Goal: Information Seeking & Learning: Learn about a topic

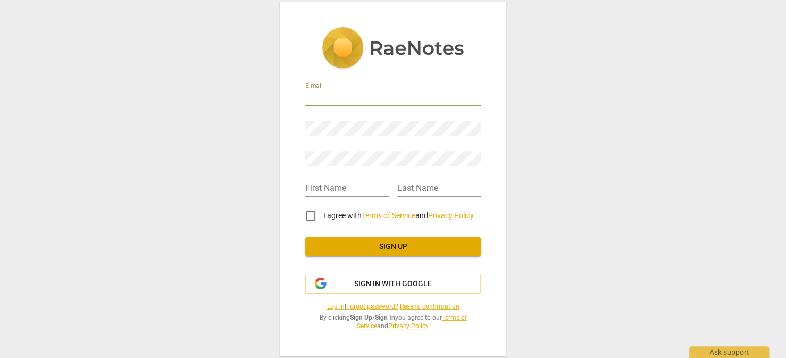
click at [376, 98] on input "email" at bounding box center [392, 97] width 175 height 15
type input "[EMAIL_ADDRESS][DOMAIN_NAME]"
type input "[PERSON_NAME]"
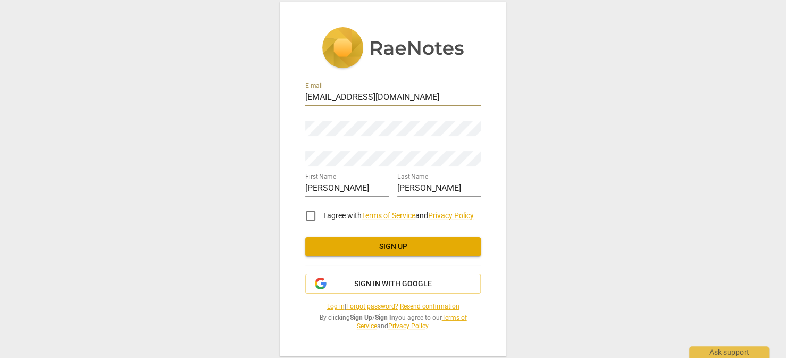
click at [309, 216] on input "I agree with Terms of Service and Privacy Policy" at bounding box center [311, 216] width 26 height 26
checkbox input "true"
click at [383, 285] on span "Sign in with Google" at bounding box center [393, 284] width 78 height 11
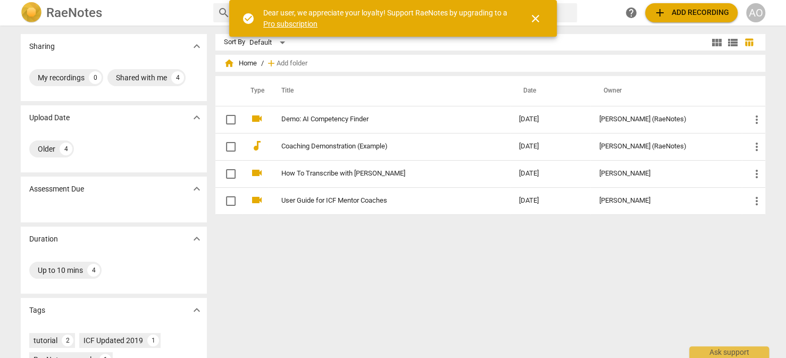
click at [757, 14] on div "AO" at bounding box center [755, 12] width 19 height 19
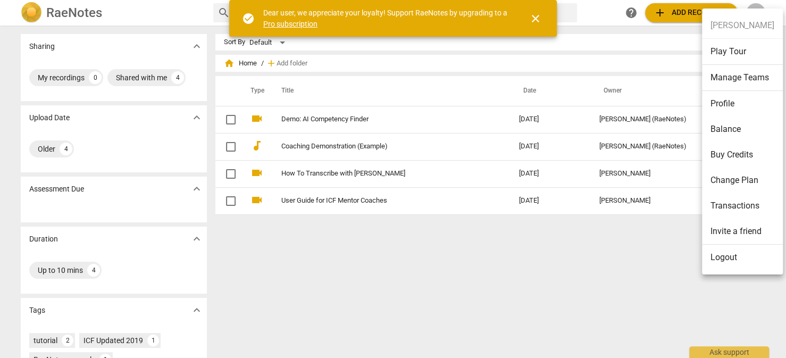
click at [242, 249] on div at bounding box center [393, 179] width 786 height 358
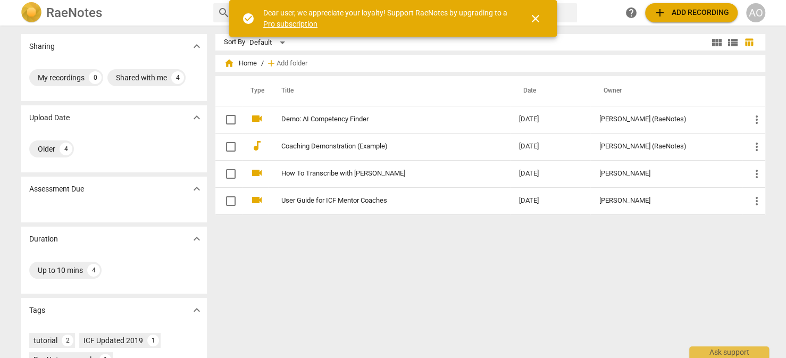
click at [247, 248] on div "Sort By Default view_module view_list table_chart home Home / add Add folder Ty…" at bounding box center [494, 191] width 558 height 315
click at [281, 23] on link "Pro subscription" at bounding box center [290, 24] width 54 height 9
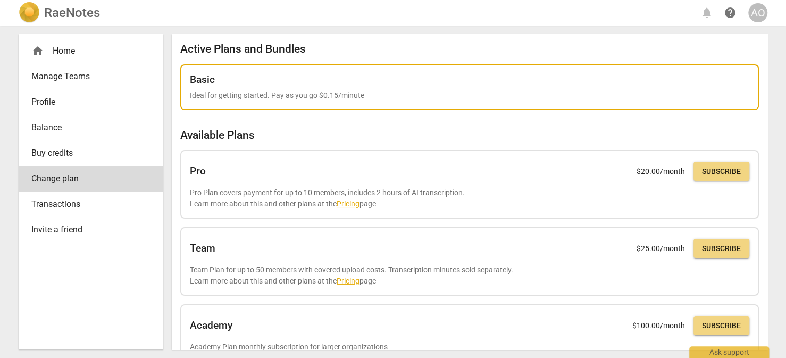
click at [443, 87] on div "Basic Ideal for getting started. Pay as you go $0.15/minute" at bounding box center [469, 87] width 559 height 27
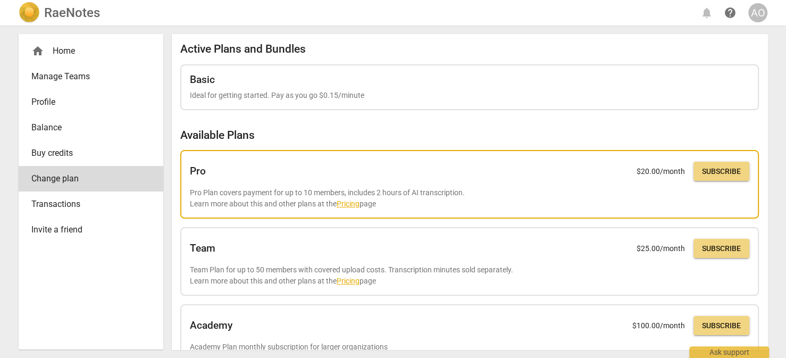
click at [430, 184] on div "Pro $ 20.00 /month Subscribe Pro Plan covers payment for up to 10 members, incl…" at bounding box center [469, 183] width 559 height 49
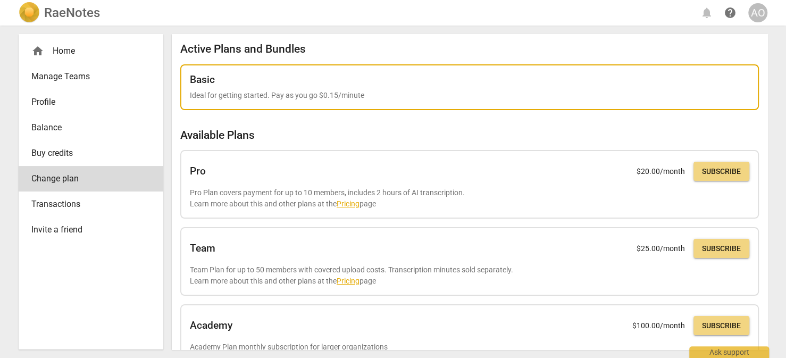
click at [413, 84] on div "Basic" at bounding box center [469, 80] width 559 height 12
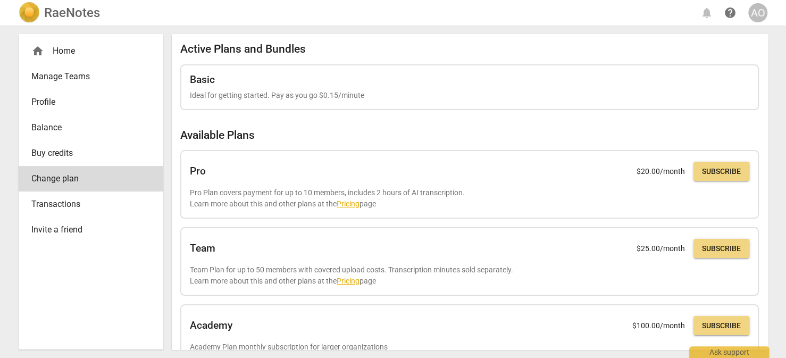
click at [51, 100] on span "Profile" at bounding box center [86, 102] width 111 height 13
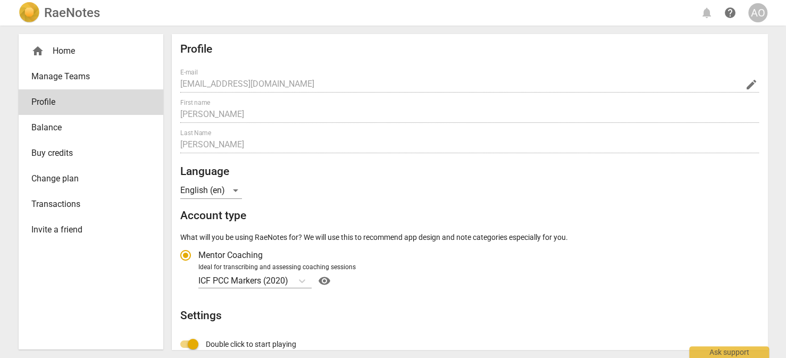
radio input "false"
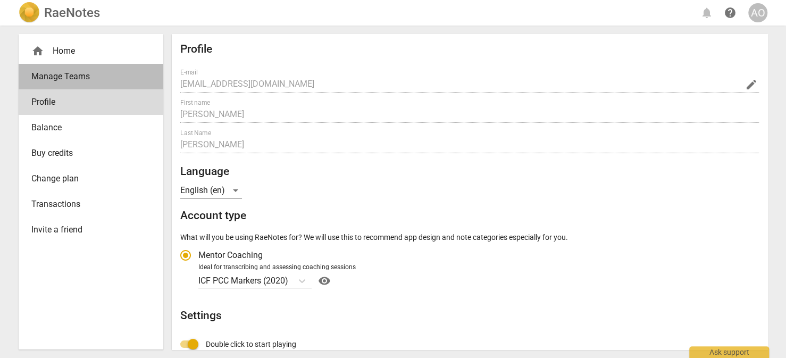
click at [60, 69] on link "Manage Teams" at bounding box center [91, 77] width 145 height 26
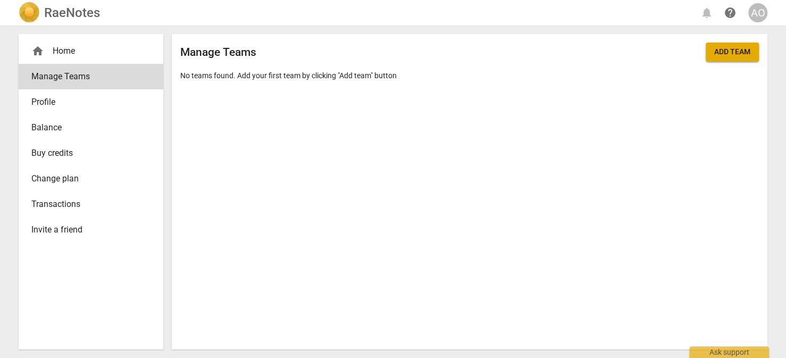
click at [61, 104] on span "Profile" at bounding box center [86, 102] width 111 height 13
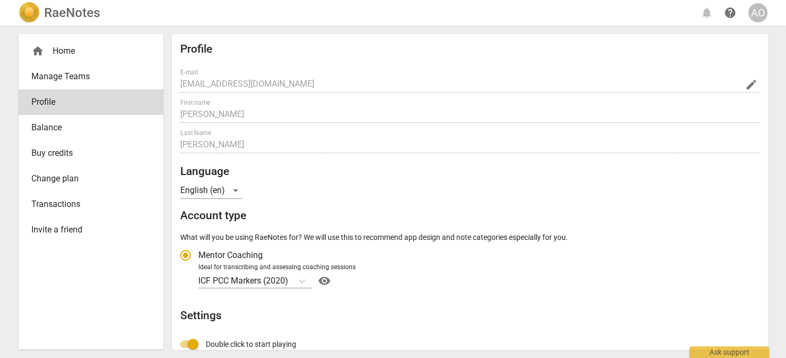
radio input "false"
click at [55, 123] on span "Balance" at bounding box center [86, 127] width 111 height 13
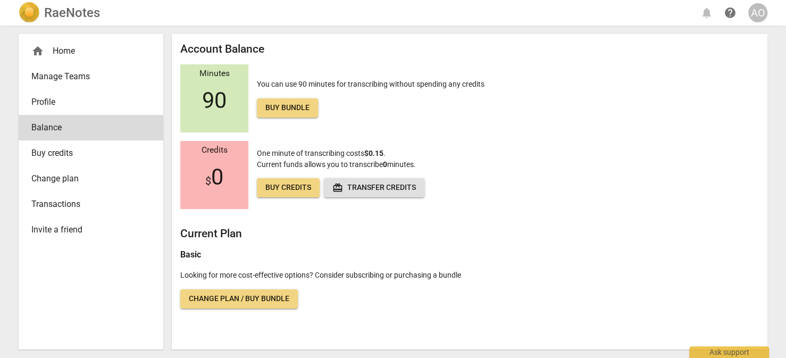
click at [57, 147] on span "Buy credits" at bounding box center [86, 153] width 111 height 13
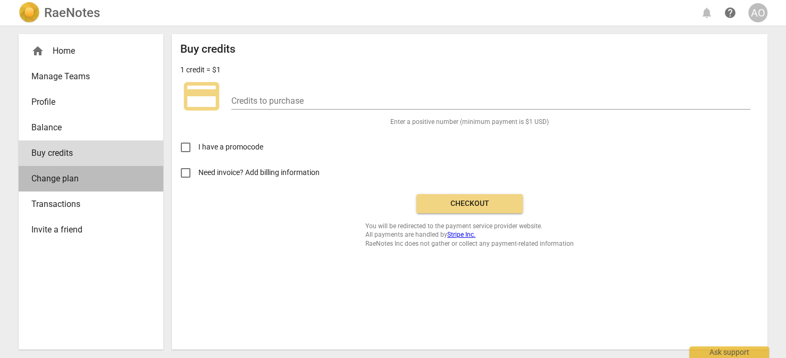
click at [65, 183] on span "Change plan" at bounding box center [86, 178] width 111 height 13
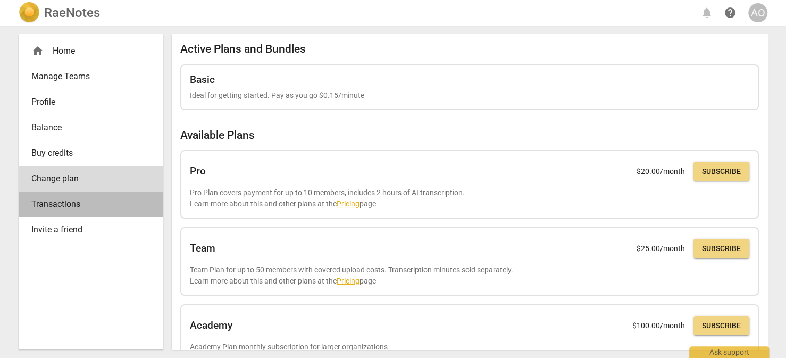
click at [69, 208] on span "Transactions" at bounding box center [86, 204] width 111 height 13
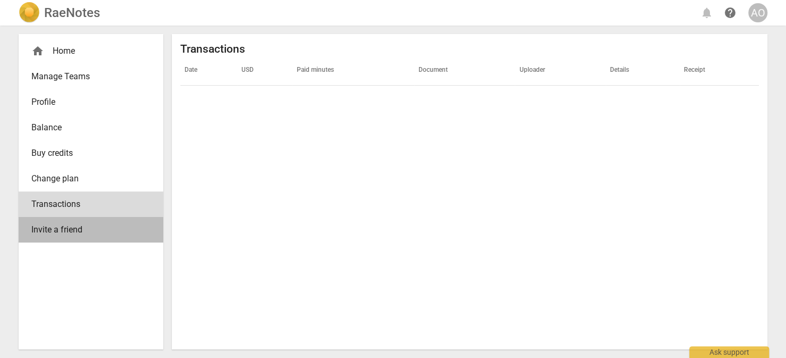
click at [79, 237] on link "Invite a friend" at bounding box center [91, 230] width 145 height 26
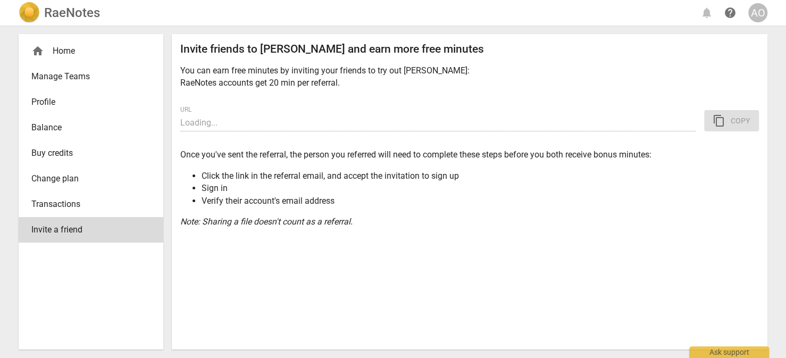
type input "https://app.raenotes.com/invitation/gAAAAABoyycbUvTkQOqLu33bCkhPcK2_1aG2kXnFyGF…"
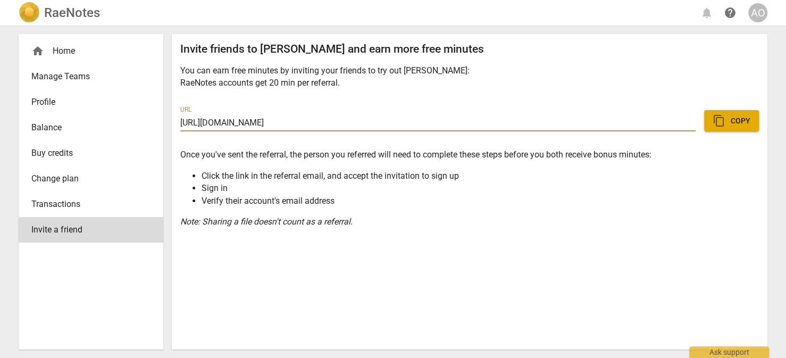
click at [719, 116] on span "content_copy" at bounding box center [718, 120] width 13 height 13
click at [750, 11] on div "AO" at bounding box center [757, 12] width 19 height 19
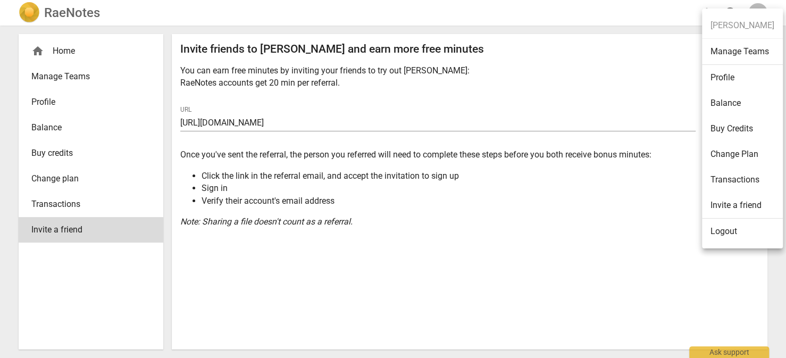
click at [60, 50] on div at bounding box center [393, 179] width 786 height 358
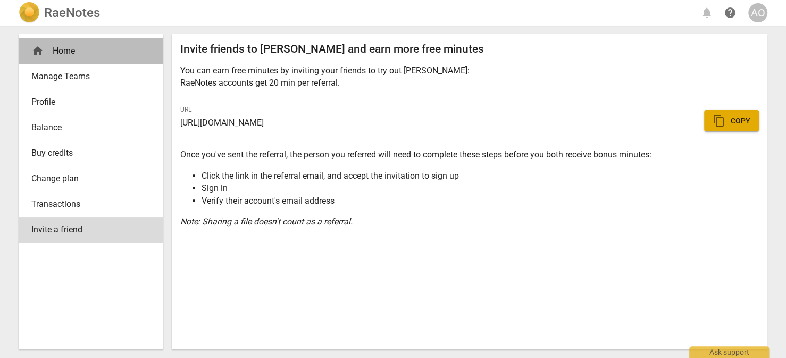
click at [60, 50] on div "home Home" at bounding box center [86, 51] width 111 height 13
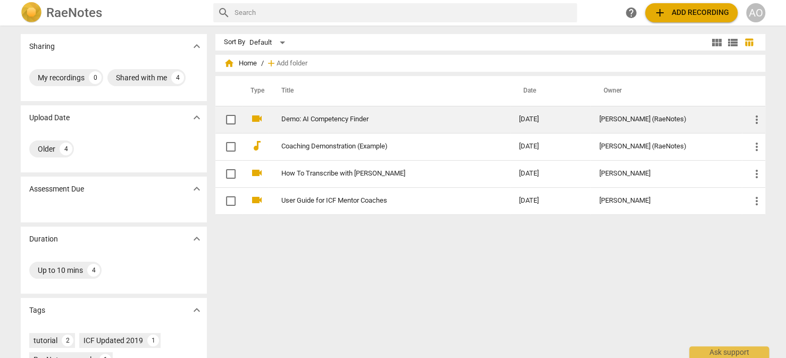
click at [757, 116] on span "more_vert" at bounding box center [756, 119] width 13 height 13
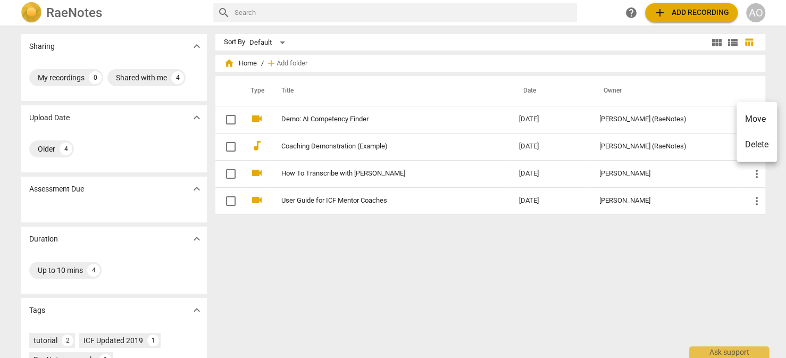
click at [313, 145] on div at bounding box center [393, 179] width 786 height 358
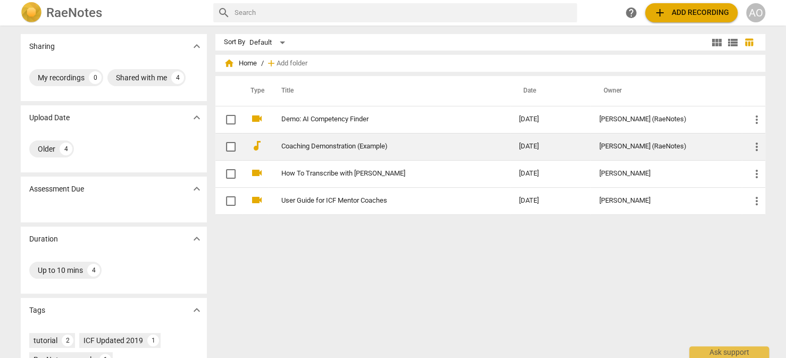
click at [270, 146] on td "Coaching Demonstration (Example)" at bounding box center [388, 146] width 241 height 27
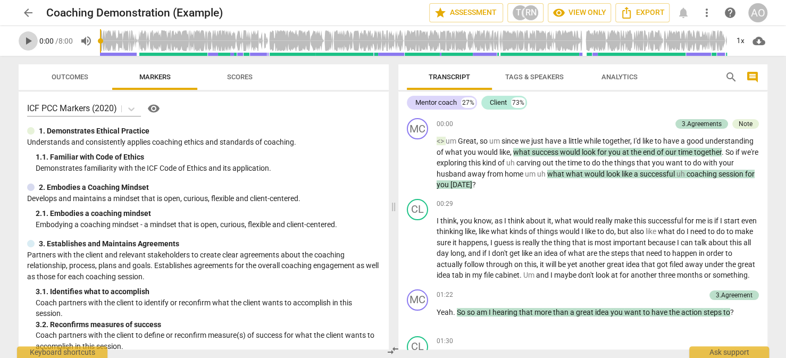
click at [32, 42] on span "play_arrow" at bounding box center [28, 41] width 13 height 13
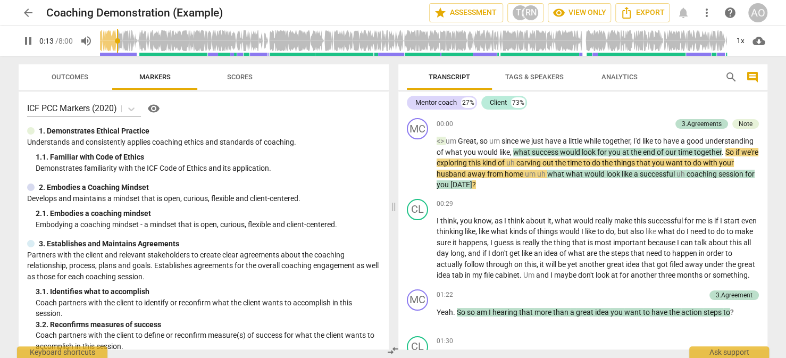
type input "13"
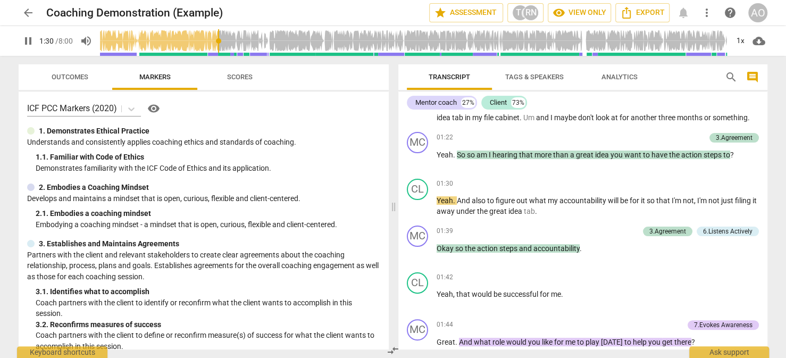
scroll to position [161, 0]
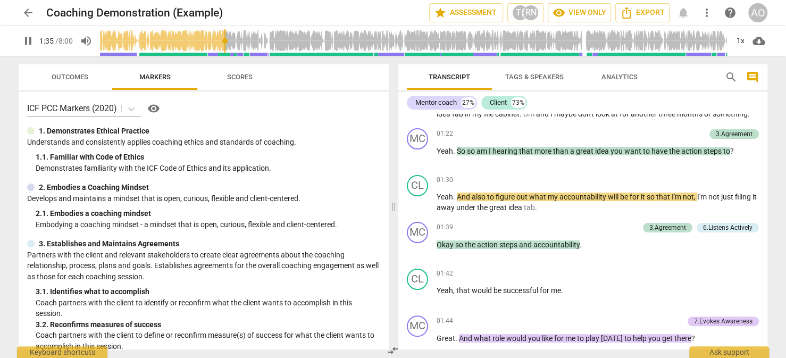
click at [28, 39] on span "pause" at bounding box center [28, 41] width 13 height 13
type input "95"
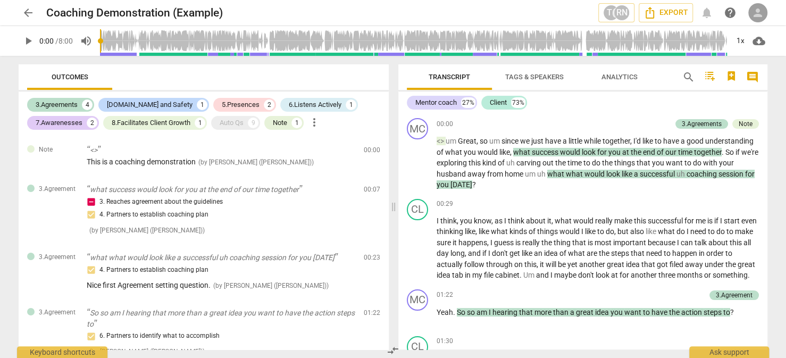
click at [756, 12] on span "person" at bounding box center [757, 12] width 13 height 13
drag, startPoint x: 509, startPoint y: 7, endPoint x: 490, endPoint y: 0, distance: 20.3
click at [509, 7] on div at bounding box center [393, 179] width 786 height 358
click at [760, 12] on span "person" at bounding box center [757, 12] width 13 height 13
click at [624, 9] on div at bounding box center [393, 179] width 786 height 358
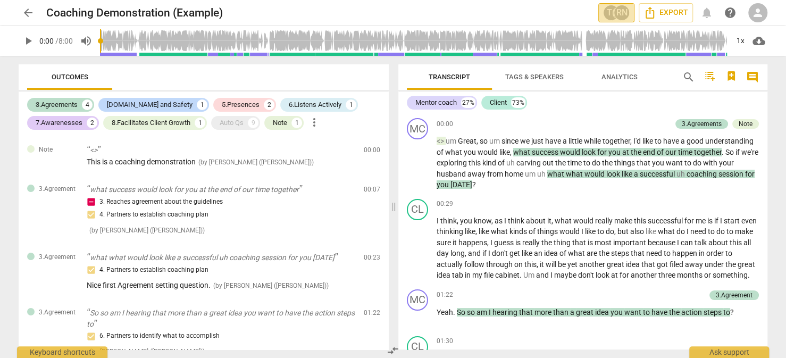
click at [620, 12] on div "RN" at bounding box center [621, 13] width 16 height 16
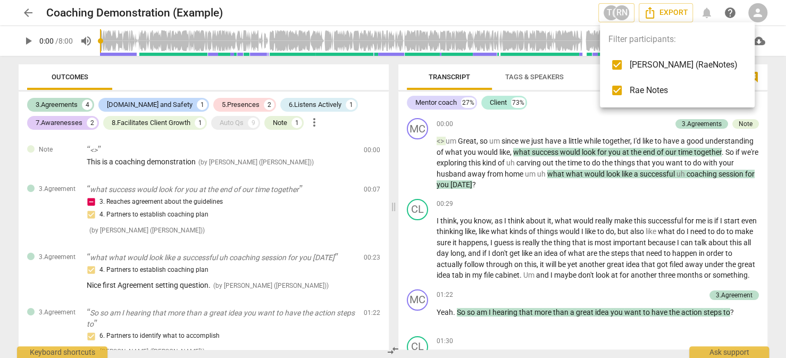
click at [612, 16] on div at bounding box center [393, 179] width 786 height 358
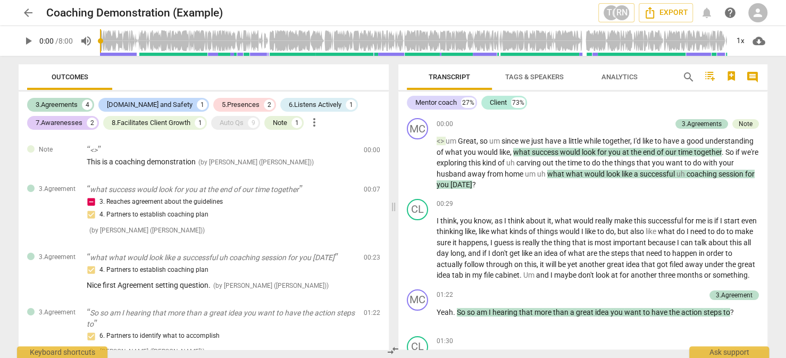
click at [611, 15] on div "T(" at bounding box center [611, 13] width 16 height 16
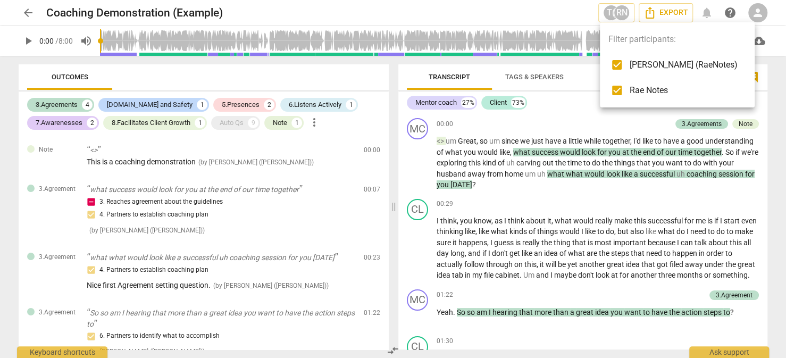
click at [610, 14] on div at bounding box center [393, 179] width 786 height 358
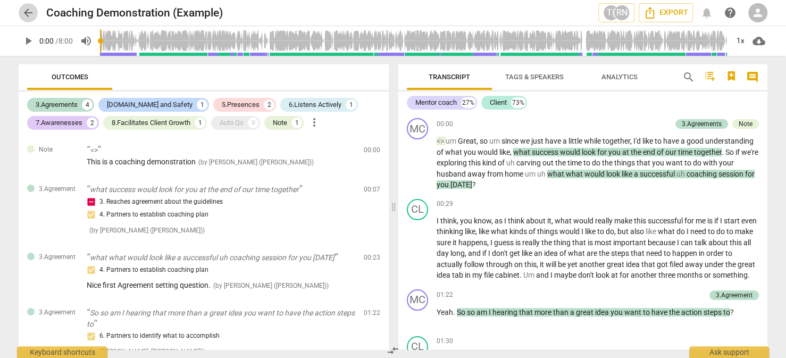
click at [22, 15] on span "arrow_back" at bounding box center [28, 12] width 13 height 13
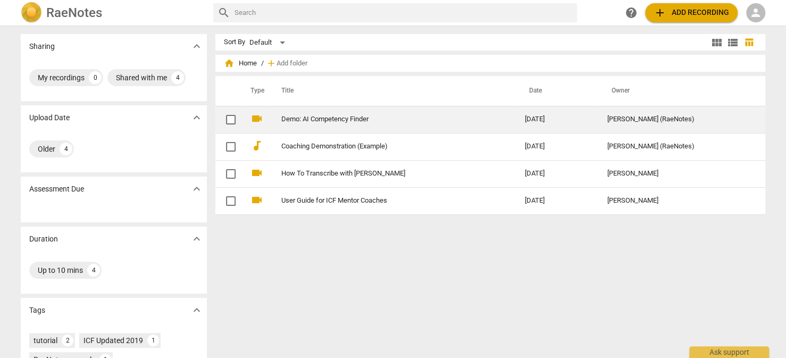
click at [343, 119] on link "Demo: AI Competency Finder" at bounding box center [383, 119] width 205 height 8
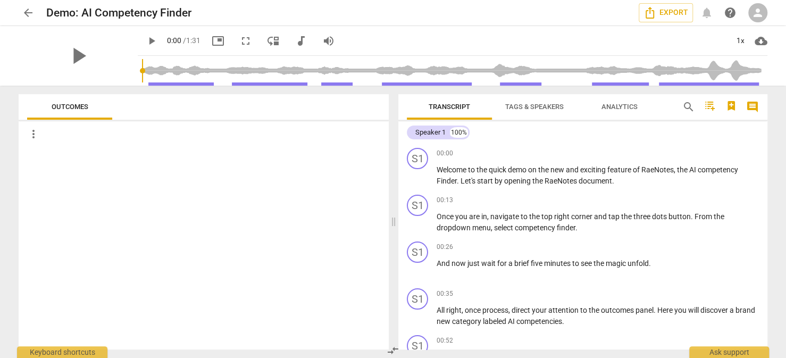
click at [150, 42] on span "play_arrow" at bounding box center [151, 41] width 13 height 13
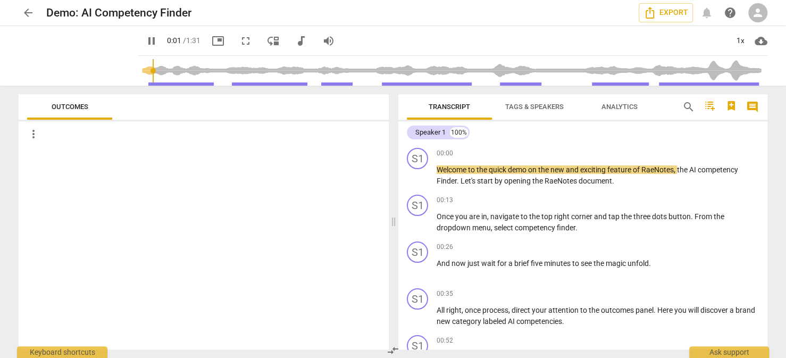
type input "2"
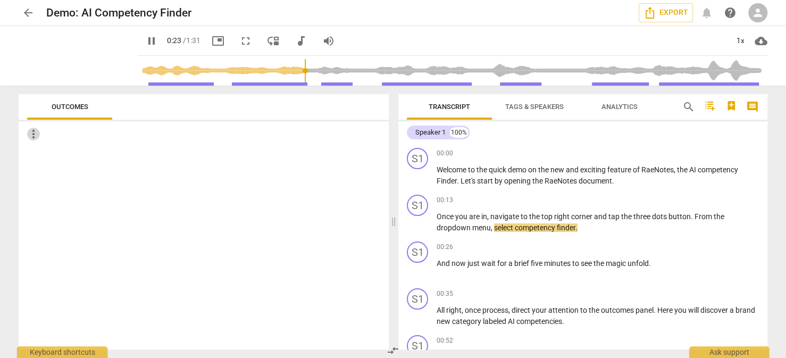
click at [34, 136] on span "more_vert" at bounding box center [33, 134] width 13 height 13
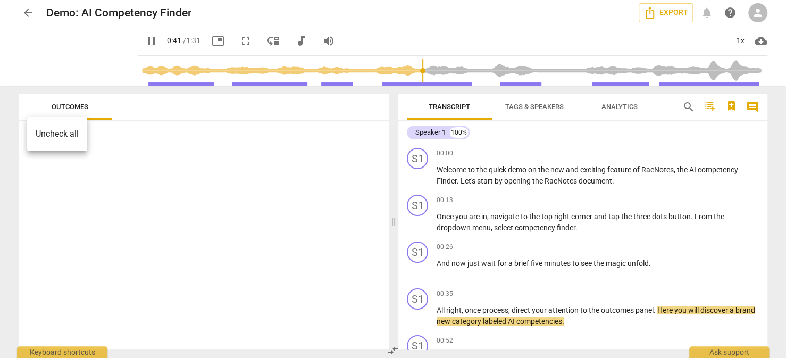
click at [105, 62] on div at bounding box center [393, 179] width 786 height 358
click at [33, 135] on span "more_vert" at bounding box center [33, 134] width 13 height 13
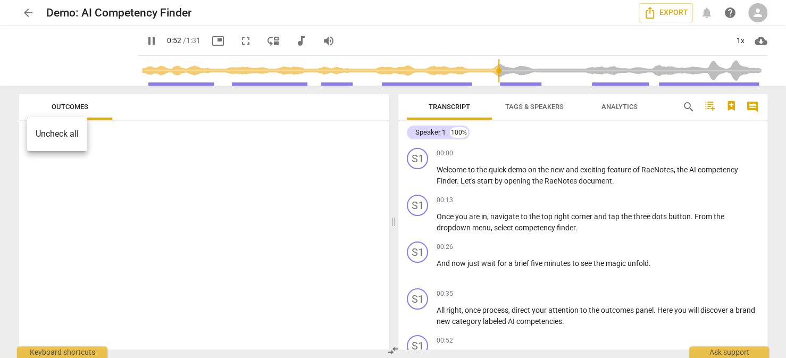
scroll to position [170, 0]
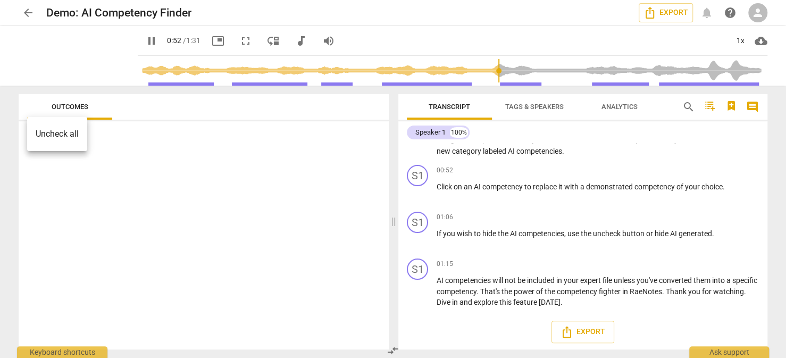
click at [141, 70] on div at bounding box center [393, 179] width 786 height 358
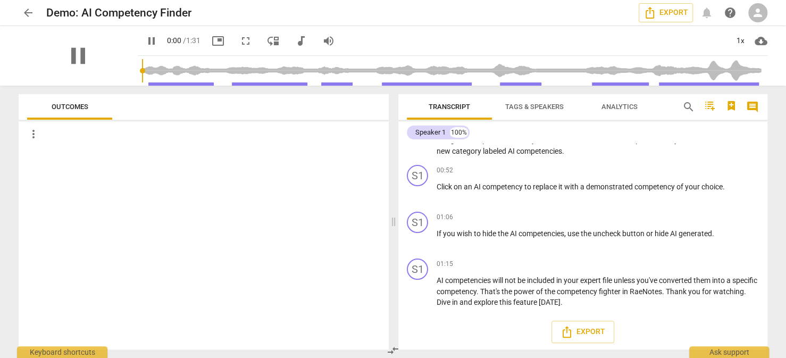
click at [142, 70] on input "range" at bounding box center [454, 71] width 625 height 34
click at [223, 42] on span "picture_in_picture" at bounding box center [218, 41] width 13 height 13
click at [757, 13] on span "person" at bounding box center [757, 12] width 13 height 13
click at [724, 26] on div at bounding box center [393, 179] width 786 height 358
click at [750, 17] on div "person" at bounding box center [757, 12] width 19 height 19
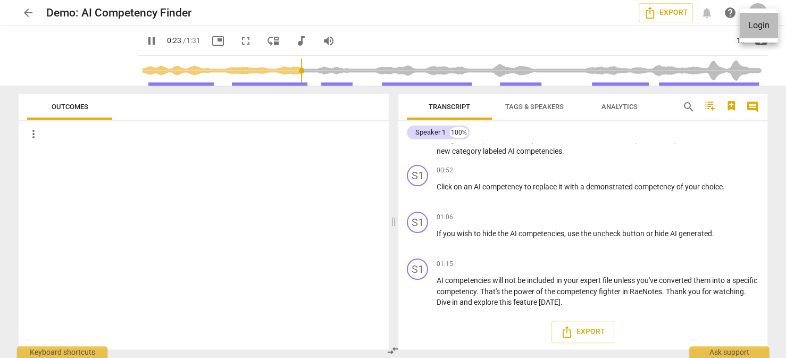
type input "24"
click at [760, 24] on li "Login" at bounding box center [758, 26] width 38 height 26
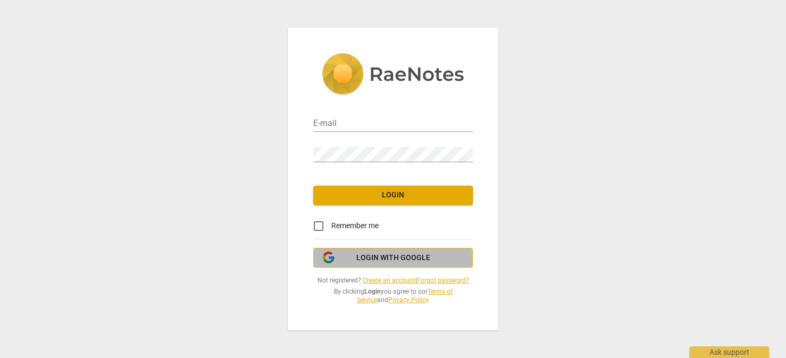
drag, startPoint x: 388, startPoint y: 259, endPoint x: 394, endPoint y: 249, distance: 11.9
click at [388, 258] on span "Login with Google" at bounding box center [393, 258] width 74 height 11
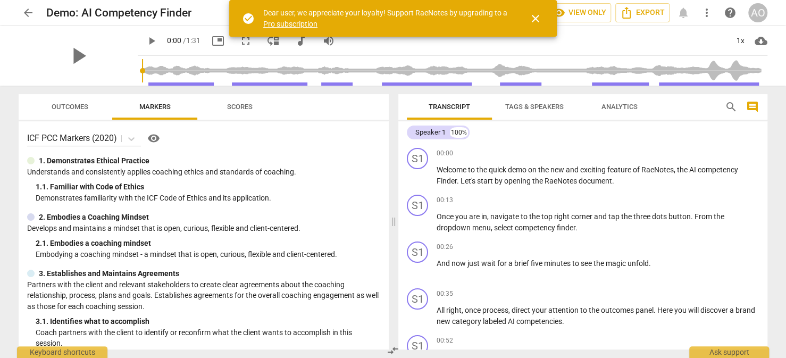
click at [535, 19] on span "close" at bounding box center [535, 18] width 13 height 13
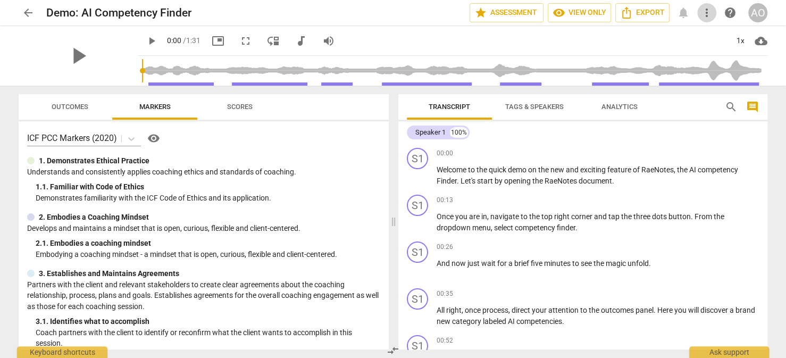
click at [708, 13] on span "more_vert" at bounding box center [706, 12] width 13 height 13
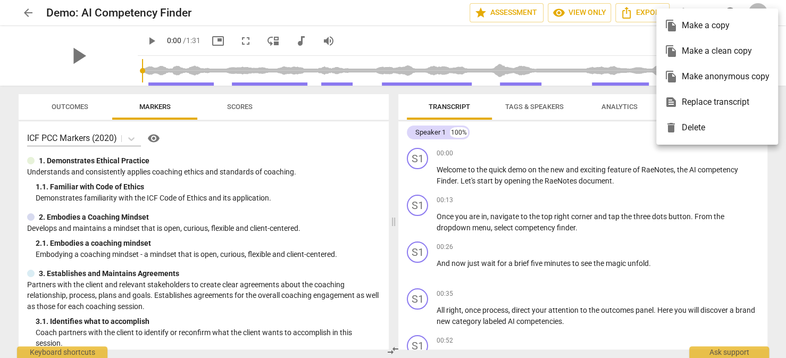
click at [602, 37] on div at bounding box center [393, 179] width 786 height 358
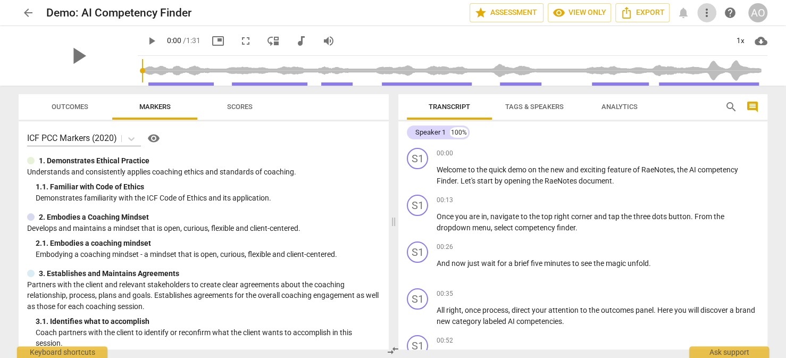
click at [706, 15] on span "more_vert" at bounding box center [706, 12] width 13 height 13
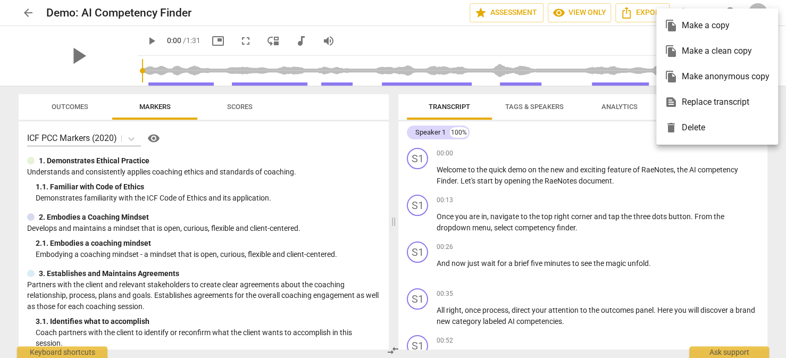
click at [80, 58] on div at bounding box center [393, 179] width 786 height 358
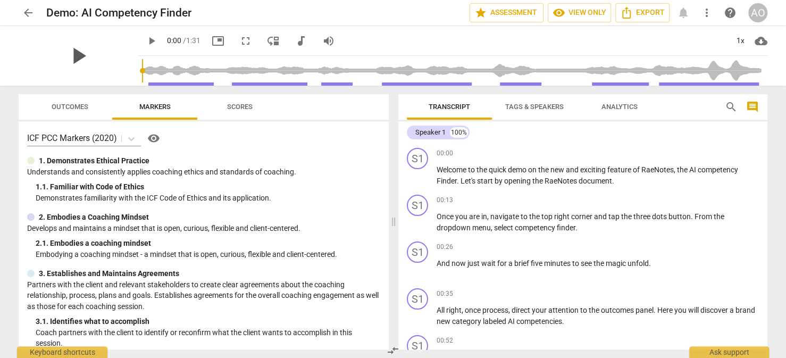
click at [76, 54] on span "play_arrow" at bounding box center [78, 56] width 28 height 28
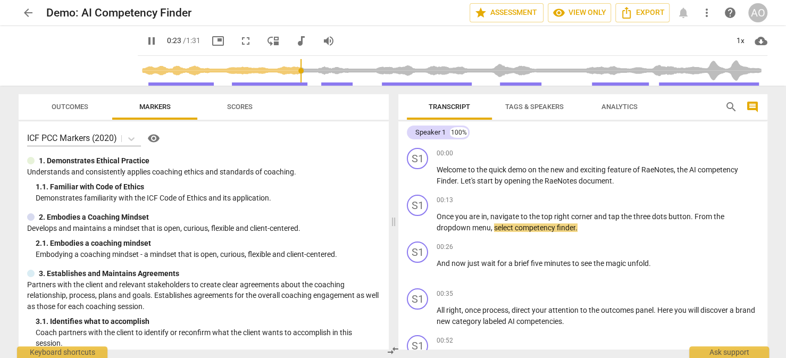
click at [705, 10] on span "more_vert" at bounding box center [706, 12] width 13 height 13
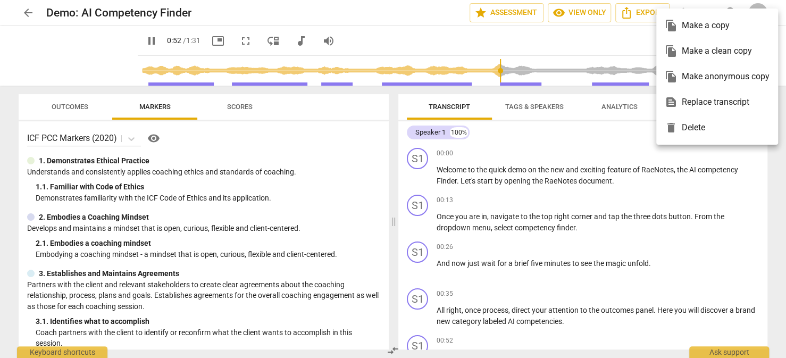
scroll to position [170, 0]
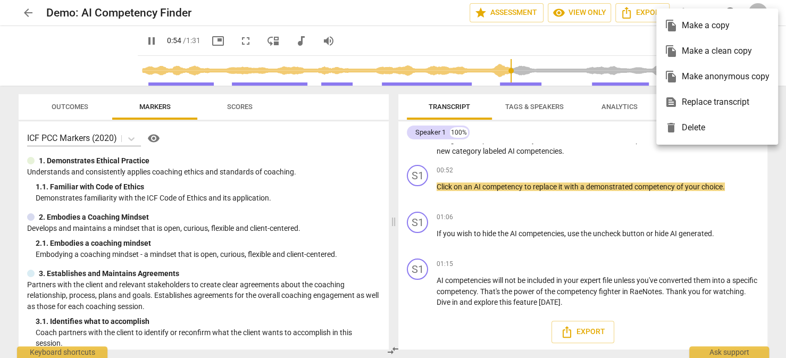
drag, startPoint x: 386, startPoint y: 142, endPoint x: 387, endPoint y: 152, distance: 9.6
click at [387, 152] on div at bounding box center [393, 179] width 786 height 358
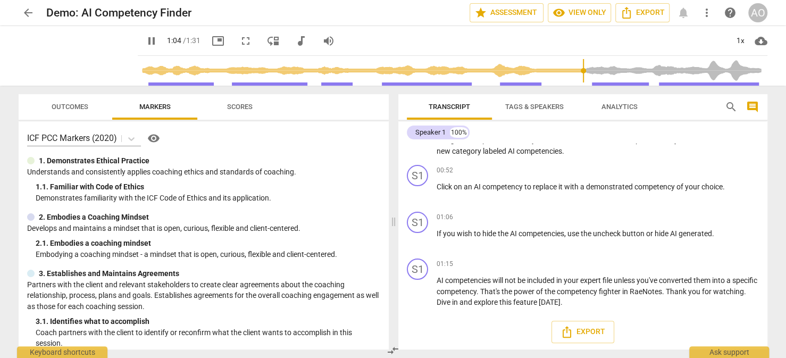
click at [709, 17] on span "more_vert" at bounding box center [706, 12] width 13 height 13
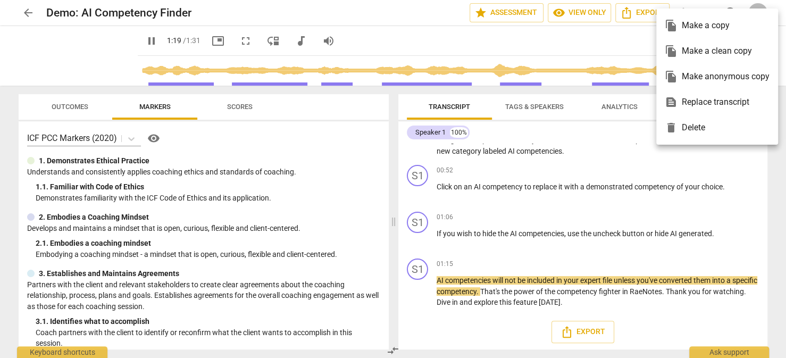
click at [480, 37] on div at bounding box center [393, 179] width 786 height 358
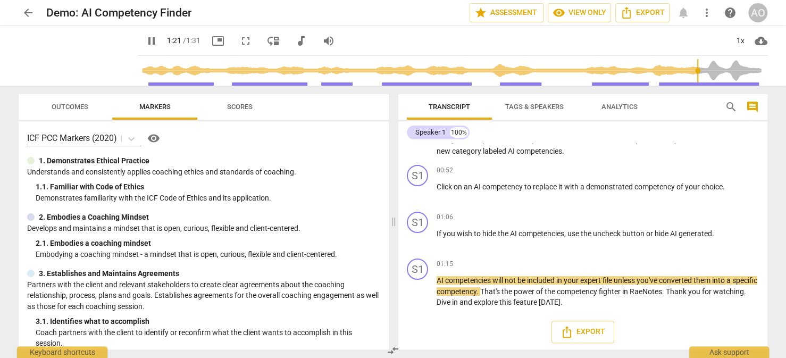
click at [753, 107] on span "comment" at bounding box center [752, 106] width 13 height 13
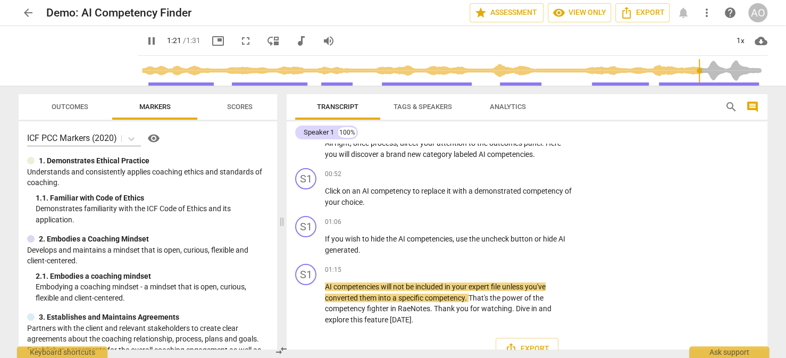
scroll to position [173, 0]
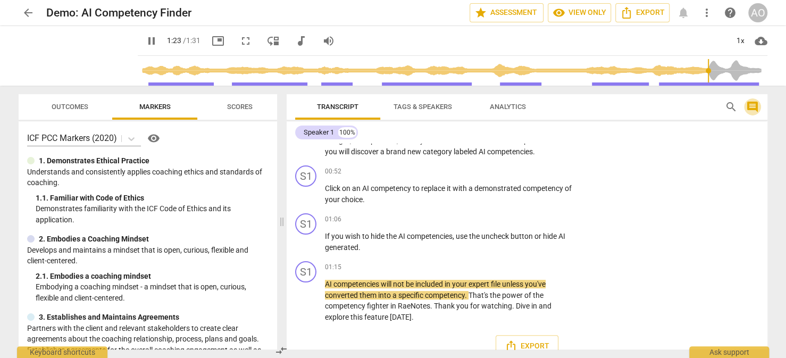
click at [753, 107] on span "comment" at bounding box center [752, 106] width 13 height 13
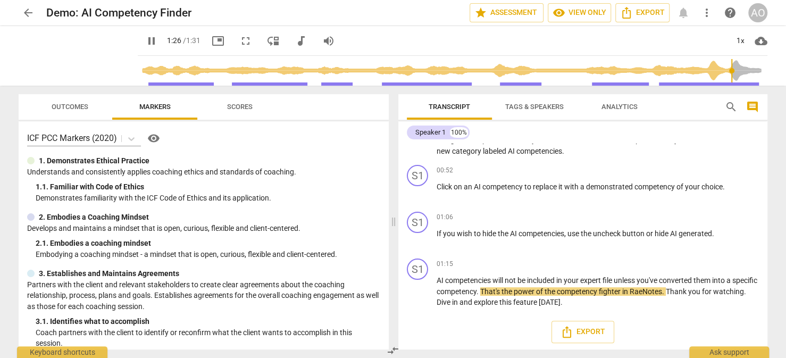
type input "87"
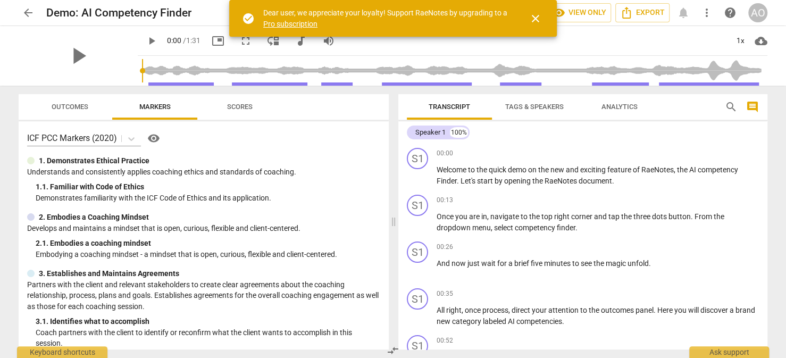
click at [22, 11] on span "arrow_back" at bounding box center [28, 12] width 13 height 13
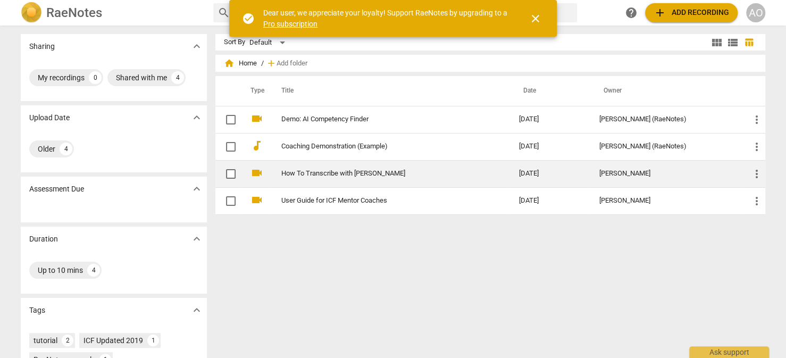
click at [314, 170] on link "How To Transcribe with [PERSON_NAME]" at bounding box center [380, 174] width 199 height 8
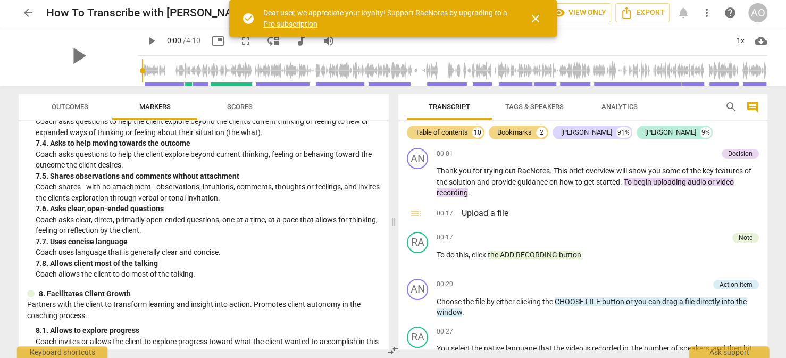
click at [27, 13] on span "arrow_back" at bounding box center [28, 12] width 13 height 13
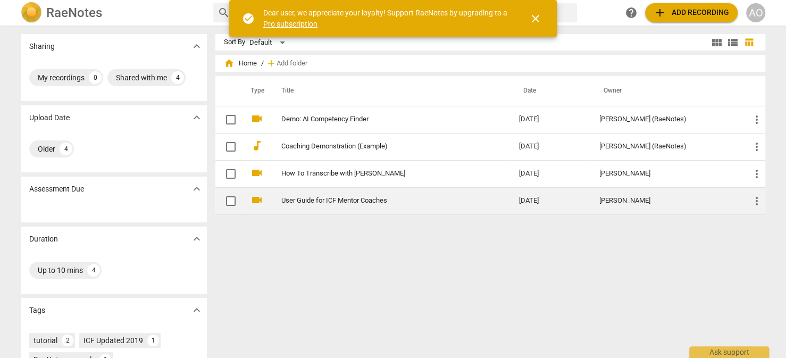
click at [317, 194] on td "User Guide for ICF Mentor Coaches" at bounding box center [388, 200] width 241 height 27
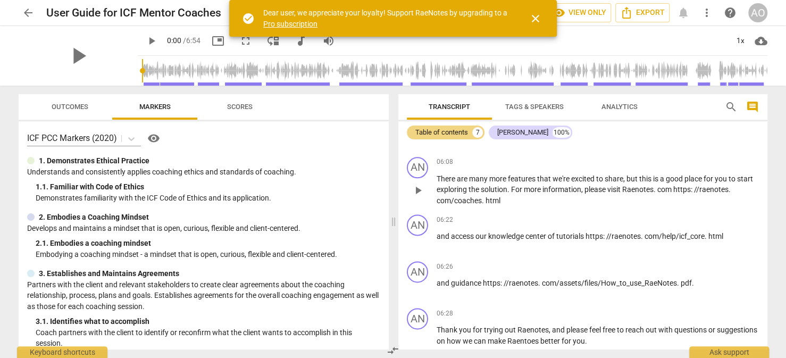
scroll to position [921, 0]
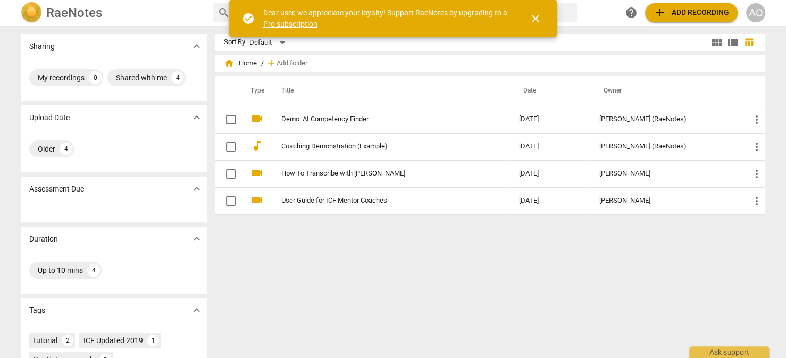
click at [535, 15] on span "close" at bounding box center [535, 18] width 13 height 13
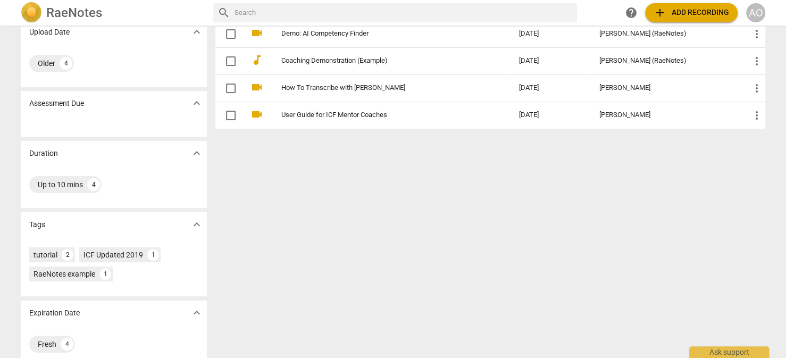
scroll to position [99, 0]
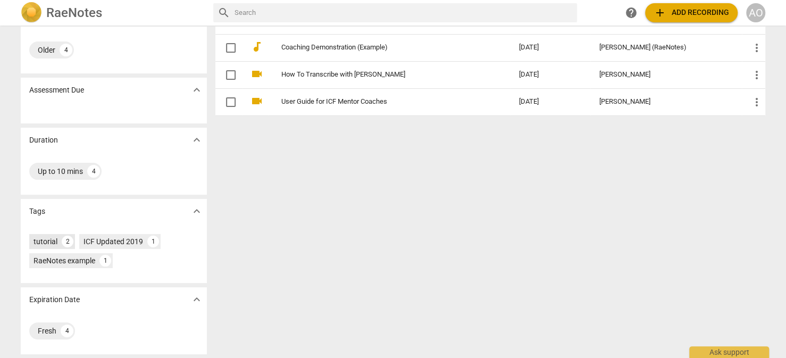
click at [46, 239] on div "tutorial" at bounding box center [45, 241] width 24 height 11
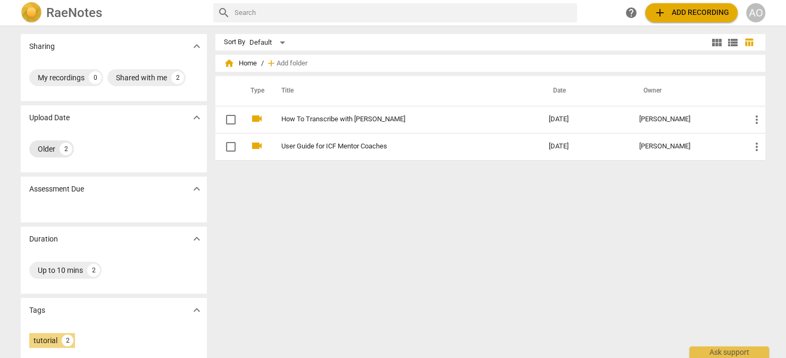
click at [46, 146] on div "Older" at bounding box center [47, 149] width 18 height 11
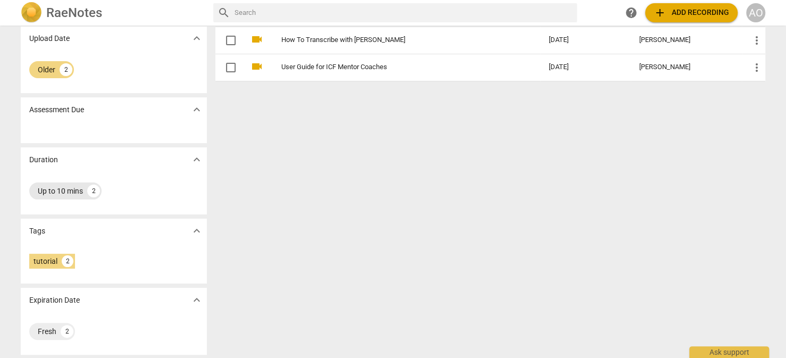
scroll to position [80, 0]
click at [51, 257] on div "tutorial" at bounding box center [45, 260] width 24 height 11
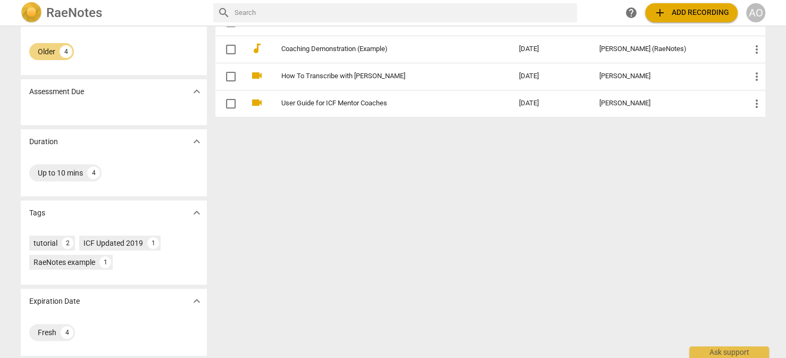
scroll to position [99, 0]
click at [38, 326] on div "Fresh" at bounding box center [47, 330] width 19 height 11
